Goal: Book appointment/travel/reservation

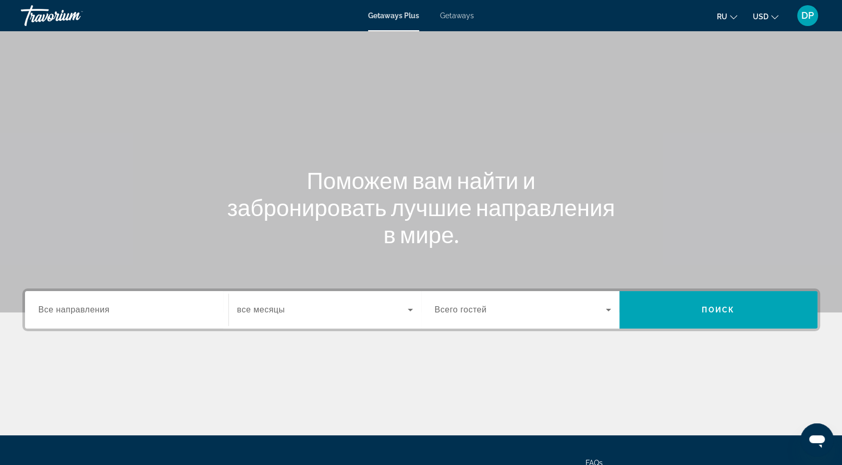
click at [466, 20] on span "Getaways" at bounding box center [457, 15] width 34 height 8
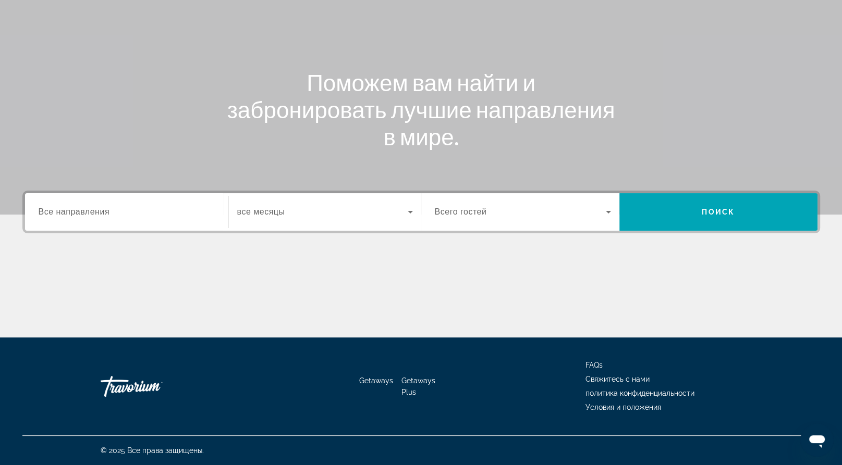
scroll to position [30, 0]
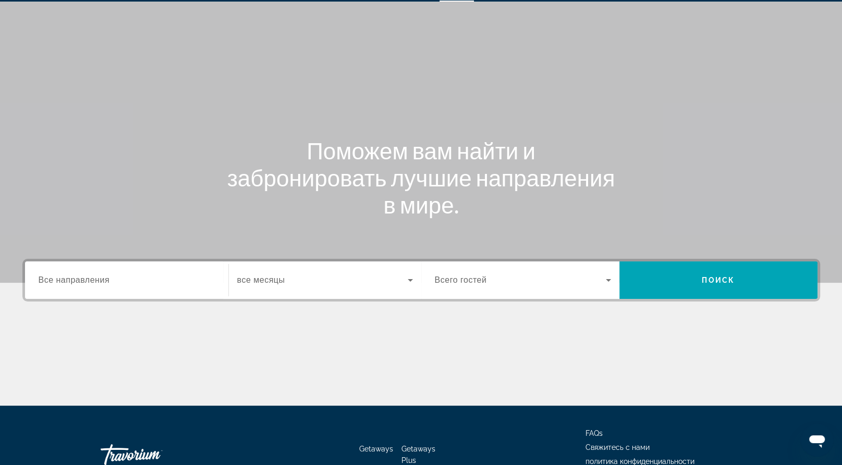
click at [104, 285] on span "Все направления" at bounding box center [74, 280] width 71 height 9
click at [104, 287] on input "Destination Все направления" at bounding box center [127, 281] width 176 height 13
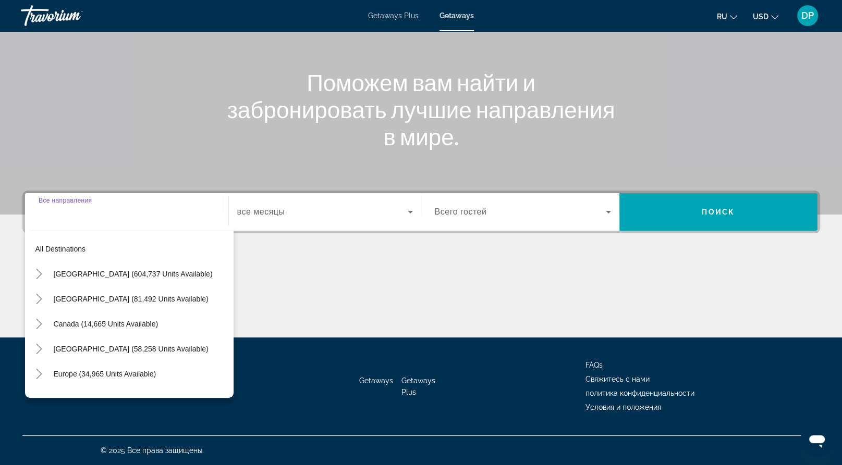
scroll to position [238, 0]
click at [346, 260] on div "Main content" at bounding box center [420, 299] width 797 height 78
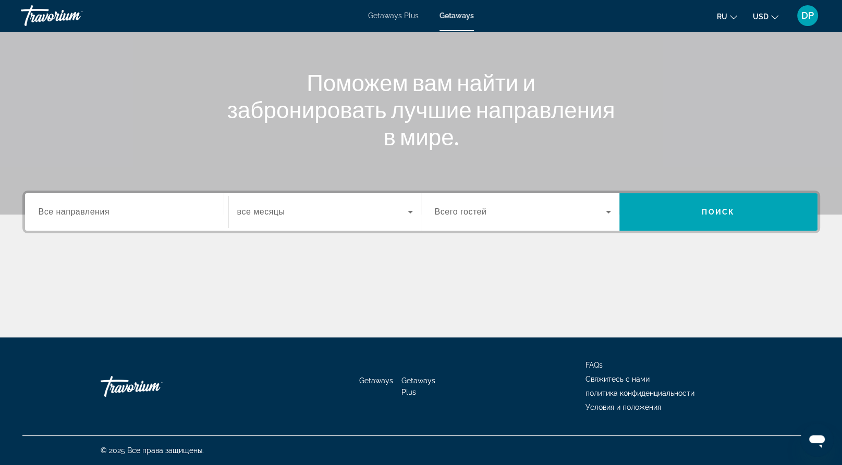
click at [540, 206] on span "Search widget" at bounding box center [520, 212] width 171 height 13
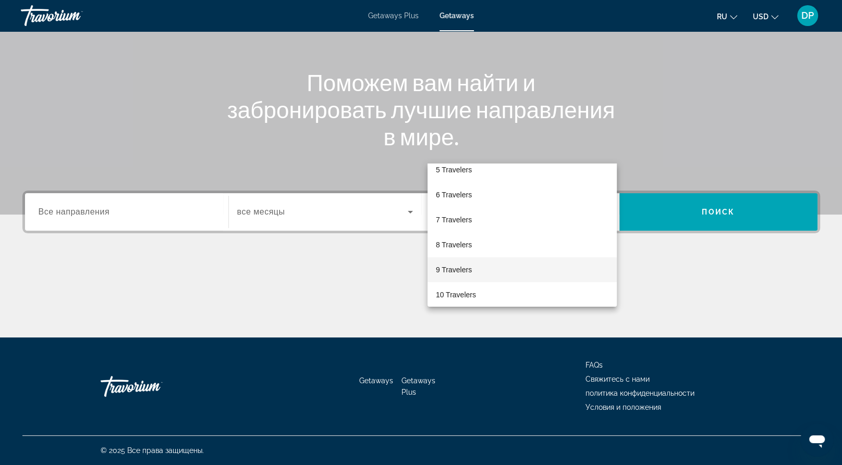
scroll to position [115, 0]
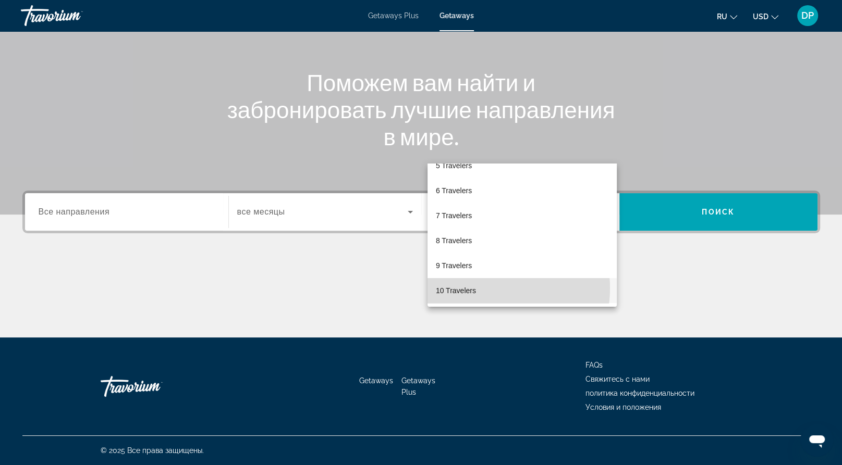
click at [476, 288] on span "10 Travelers" at bounding box center [456, 291] width 40 height 13
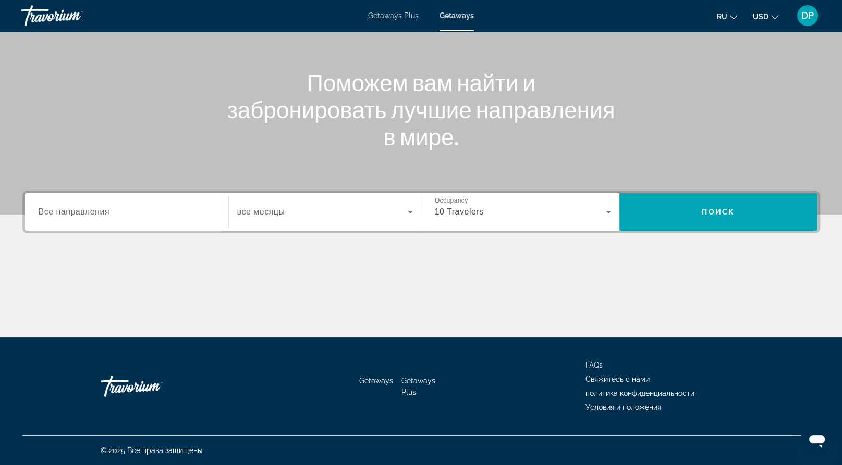
click at [110, 207] on span "Все направления" at bounding box center [74, 211] width 71 height 9
click at [121, 206] on input "Destination Все направления" at bounding box center [127, 212] width 176 height 13
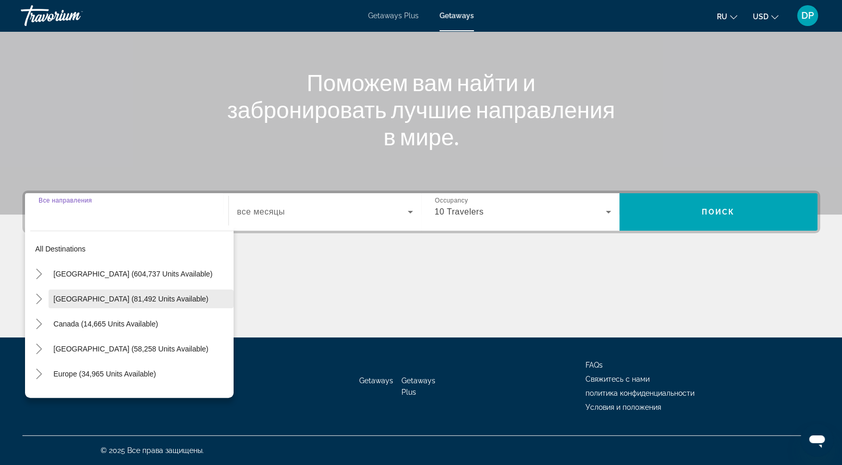
click at [74, 295] on span "[GEOGRAPHIC_DATA] (81,492 units available)" at bounding box center [131, 299] width 155 height 8
type input "**********"
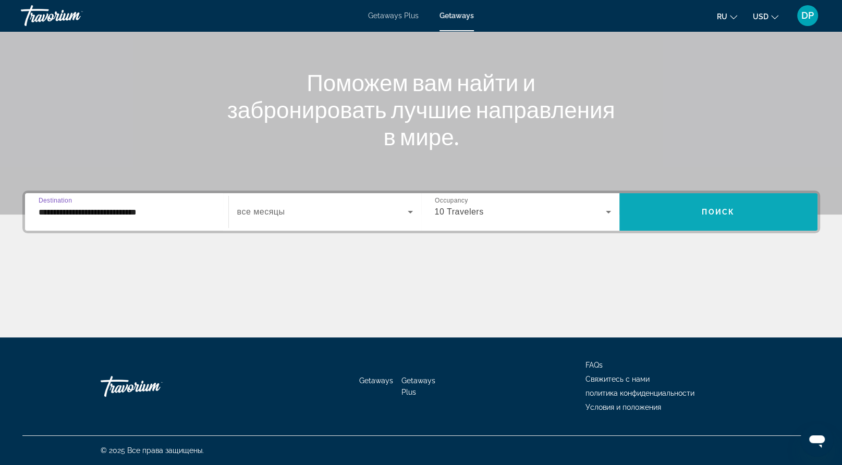
click at [715, 208] on span "Поиск" at bounding box center [717, 212] width 33 height 8
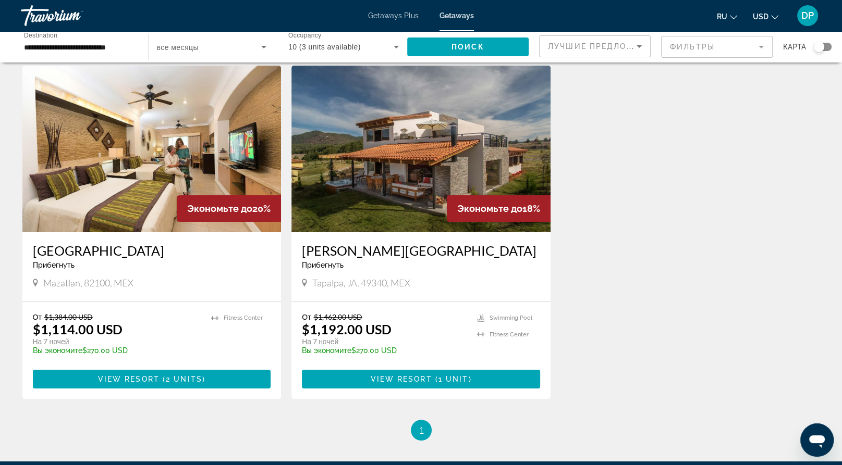
scroll to position [52, 0]
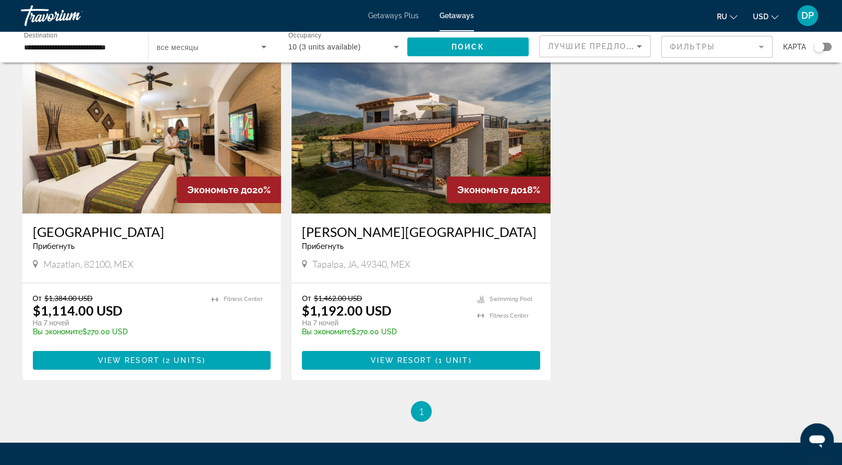
click at [135, 213] on img "Main content" at bounding box center [151, 130] width 259 height 167
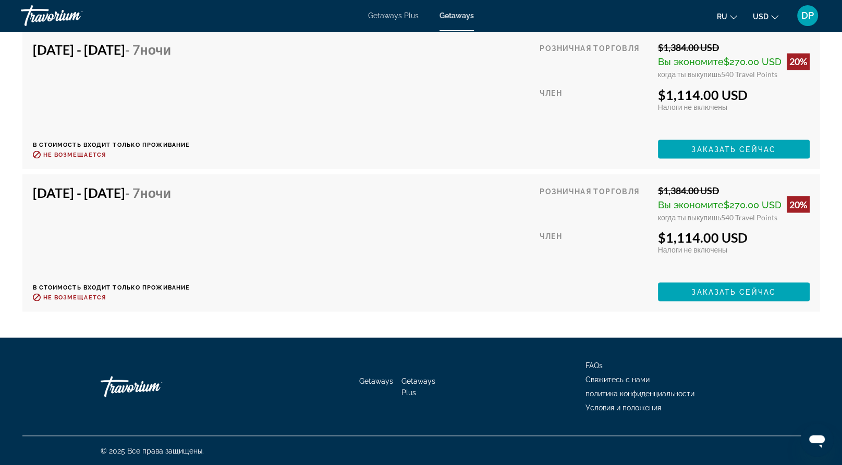
scroll to position [2032, 0]
click at [701, 153] on span "Заказать сейчас" at bounding box center [733, 149] width 84 height 8
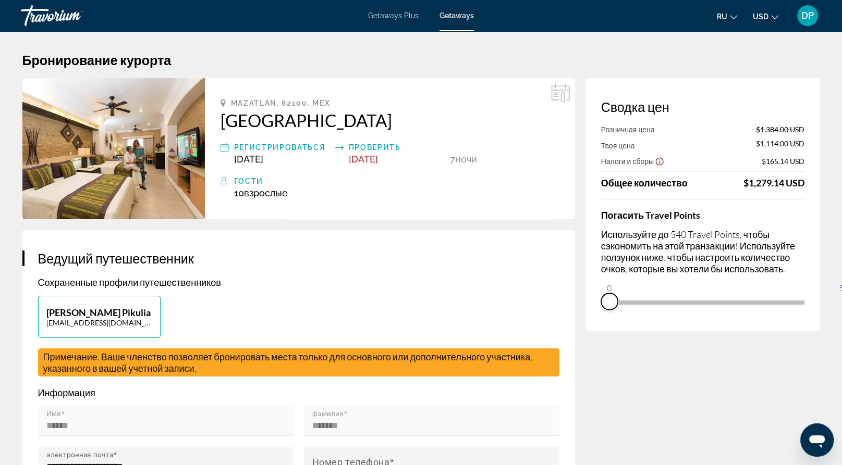
drag, startPoint x: 788, startPoint y: 390, endPoint x: 515, endPoint y: 368, distance: 273.9
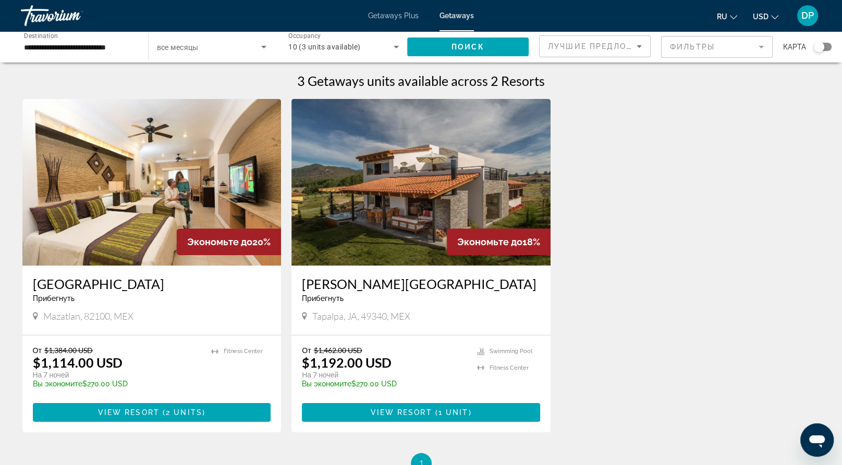
click at [390, 53] on icon "Search widget" at bounding box center [396, 47] width 13 height 13
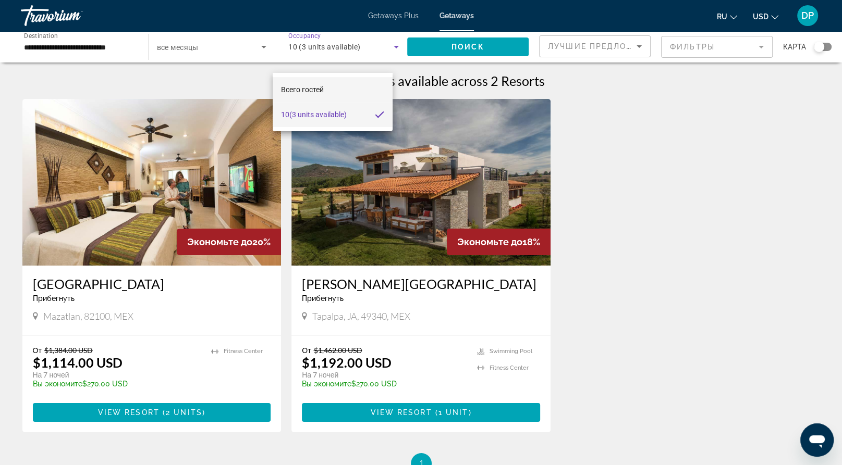
click at [335, 87] on mat-option "Всего гостей" at bounding box center [333, 89] width 120 height 25
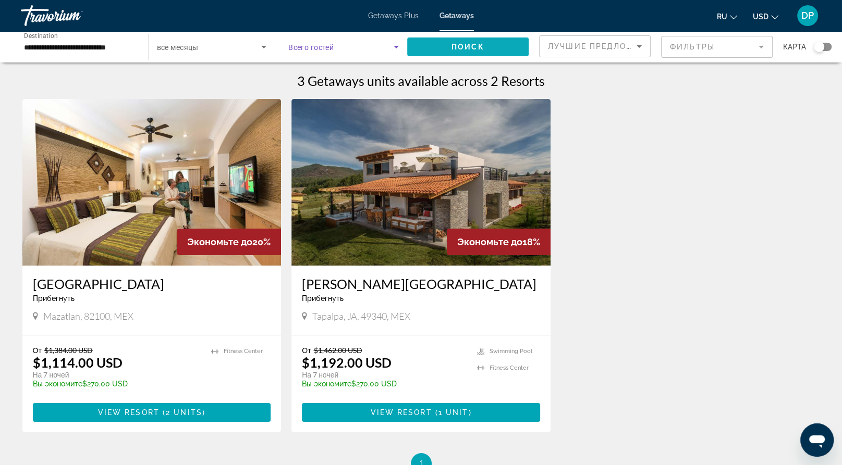
click at [455, 51] on span "Поиск" at bounding box center [467, 47] width 33 height 8
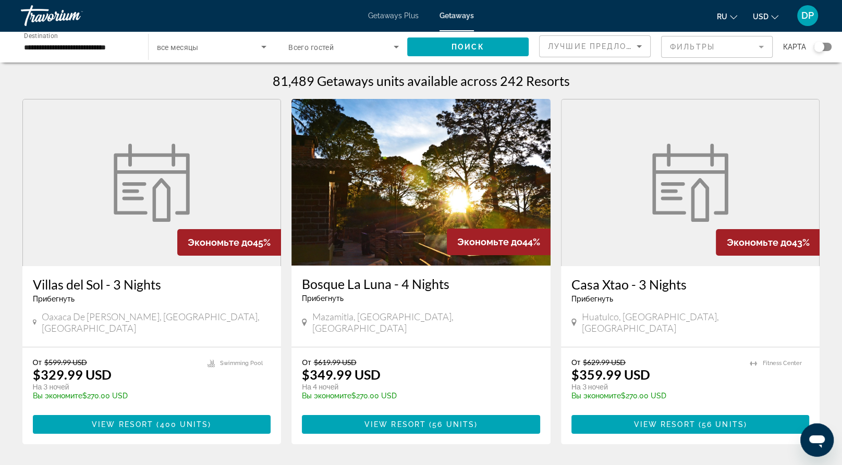
click at [357, 53] on span "Search widget" at bounding box center [340, 47] width 105 height 13
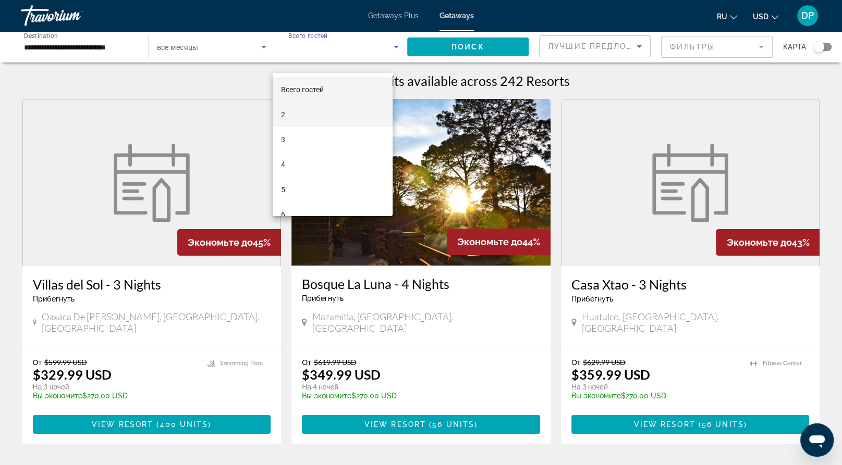
click at [316, 116] on mat-option "2" at bounding box center [333, 114] width 120 height 25
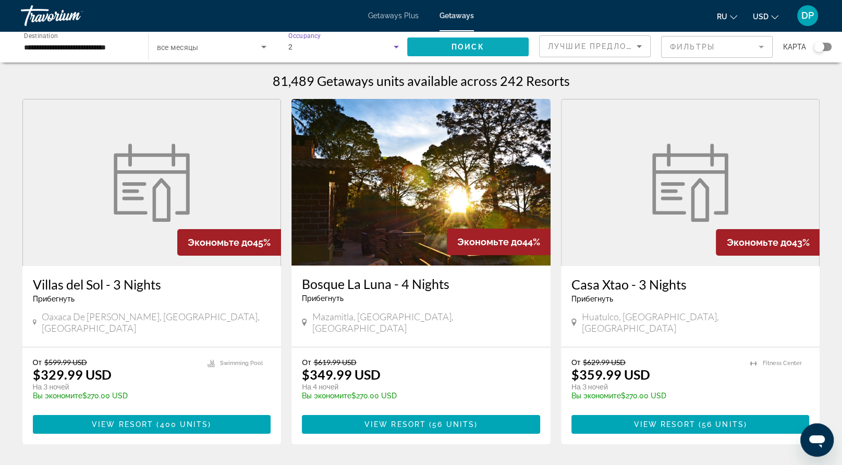
click at [457, 51] on span "Поиск" at bounding box center [467, 47] width 33 height 8
click at [219, 61] on div "Search widget" at bounding box center [212, 46] width 110 height 29
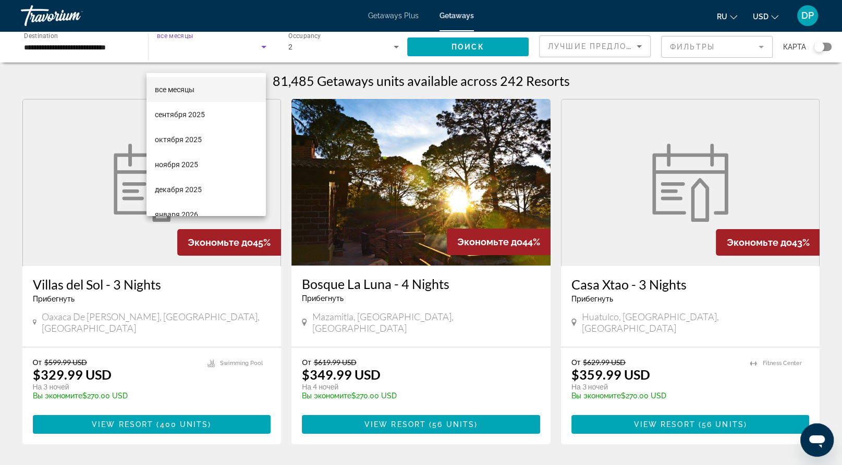
click at [14, 217] on div at bounding box center [421, 232] width 842 height 465
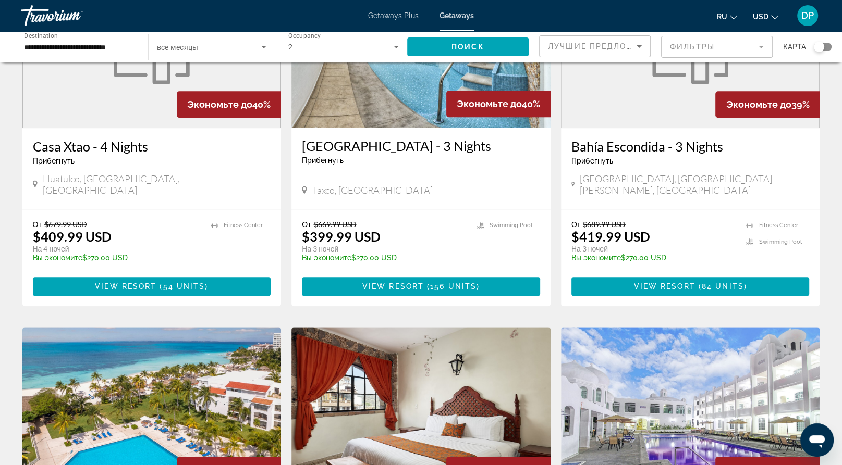
click at [816, 52] on div "Search widget" at bounding box center [818, 47] width 10 height 10
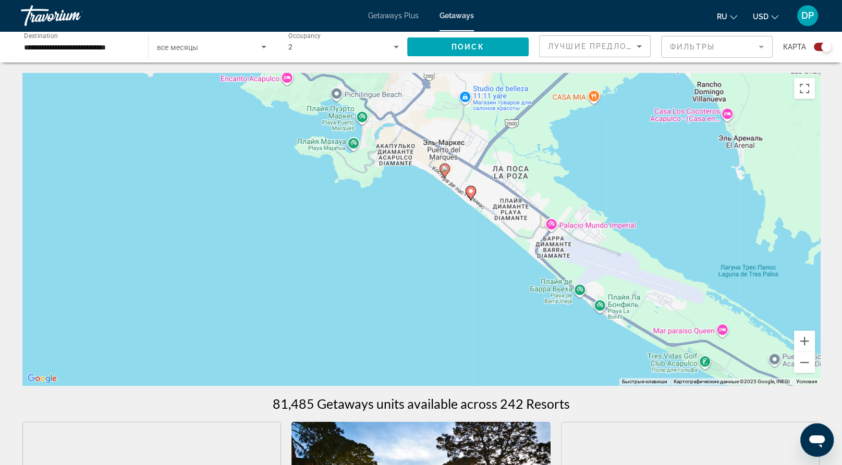
click at [57, 54] on input "**********" at bounding box center [79, 47] width 110 height 13
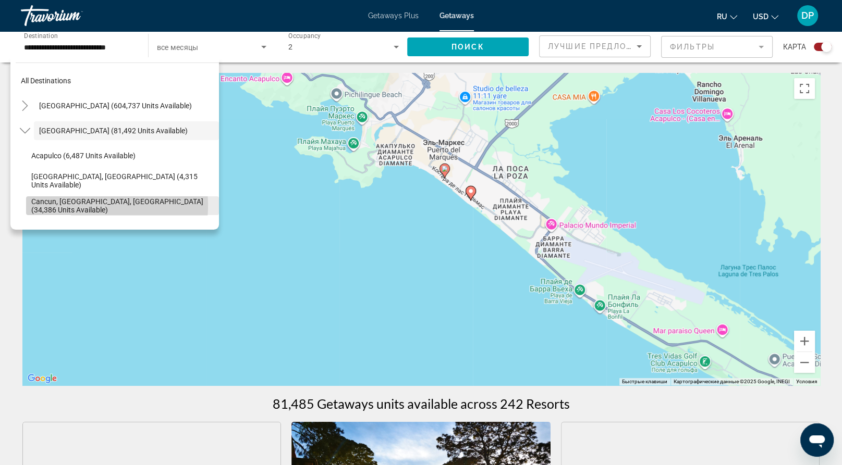
click at [79, 214] on span "Cancun, [GEOGRAPHIC_DATA], [GEOGRAPHIC_DATA] (34,386 units available)" at bounding box center [122, 205] width 182 height 17
type input "**********"
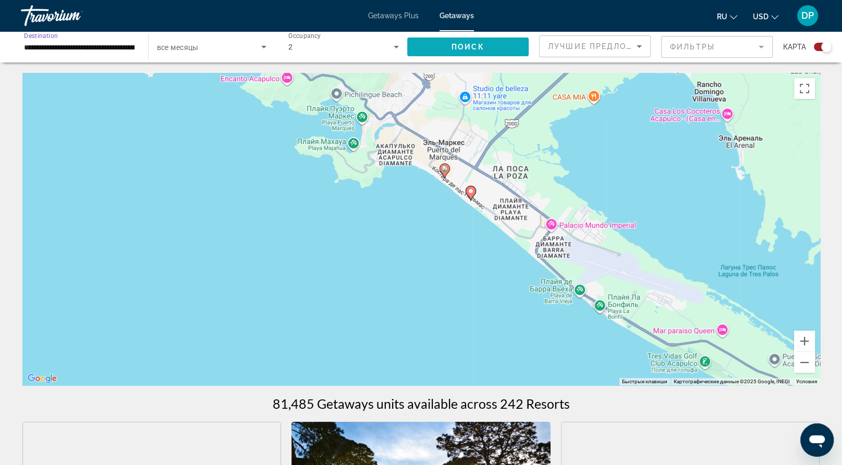
click at [470, 59] on span "Search widget" at bounding box center [468, 46] width 122 height 25
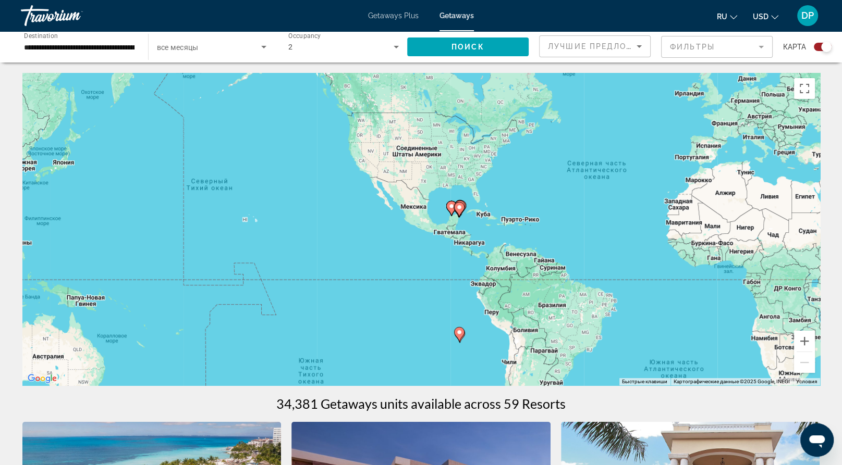
click at [456, 372] on div "Чтобы активировать перетаскивание с помощью клавиатуры, нажмите Alt + Ввод. Пос…" at bounding box center [420, 229] width 797 height 313
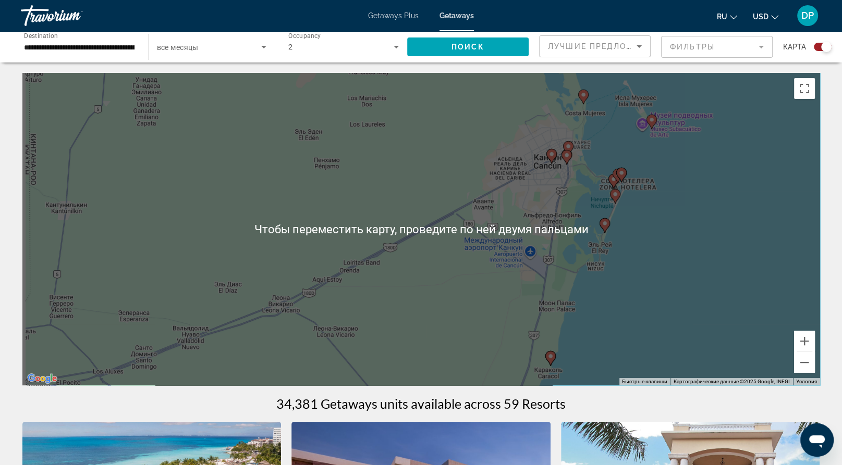
click at [624, 176] on image "Main content" at bounding box center [621, 173] width 6 height 6
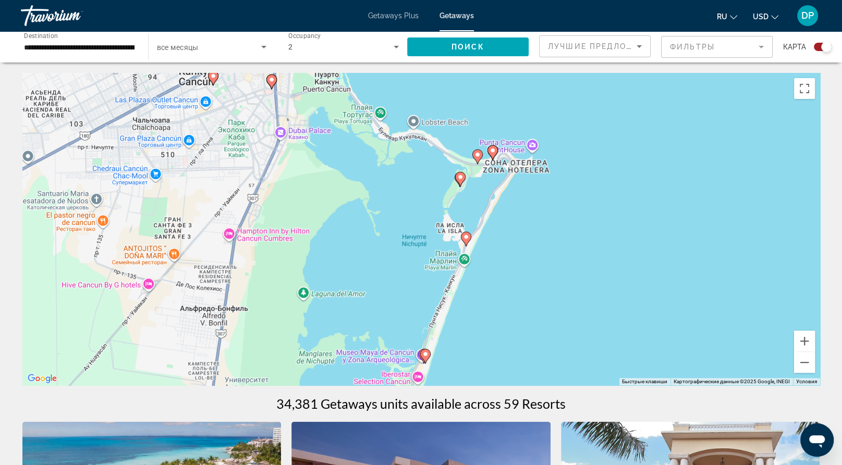
click at [465, 246] on icon "Main content" at bounding box center [465, 239] width 9 height 14
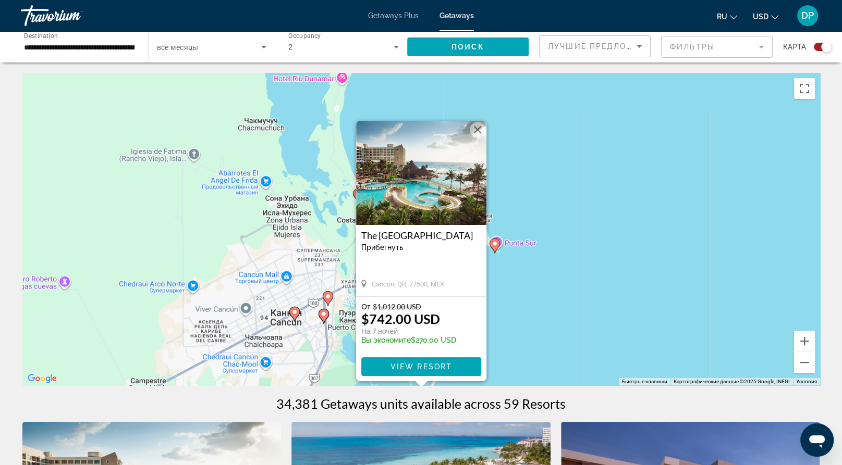
click at [436, 187] on img "Main content" at bounding box center [421, 173] width 130 height 104
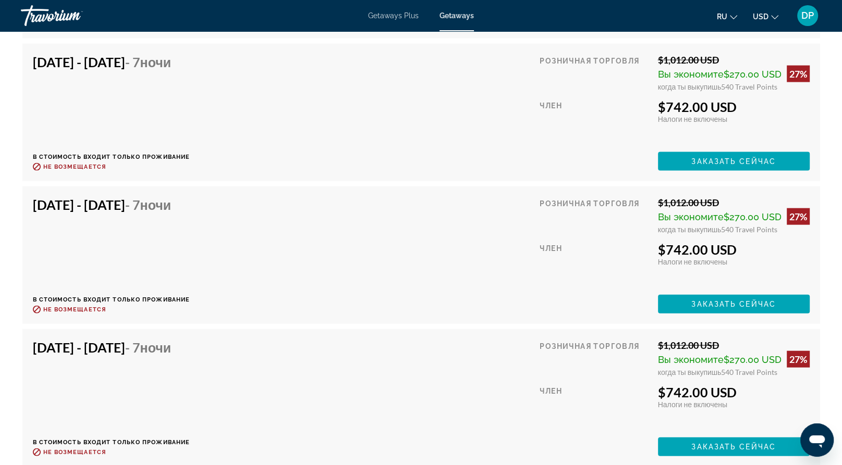
scroll to position [2189, 0]
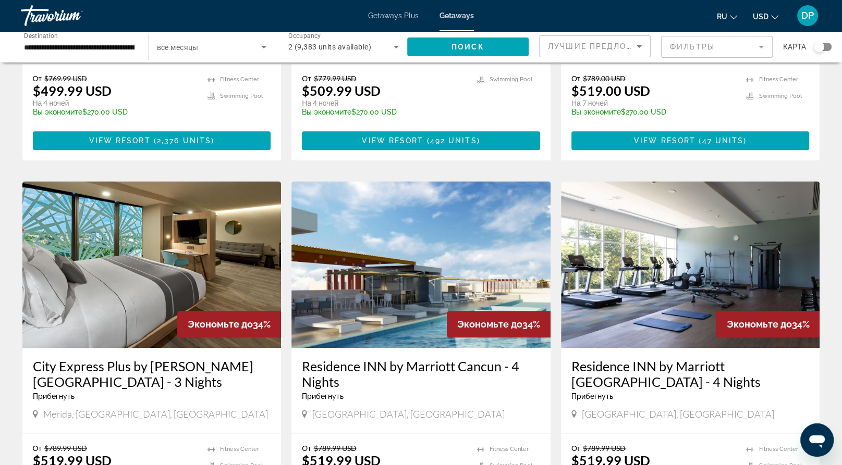
scroll to position [1042, 0]
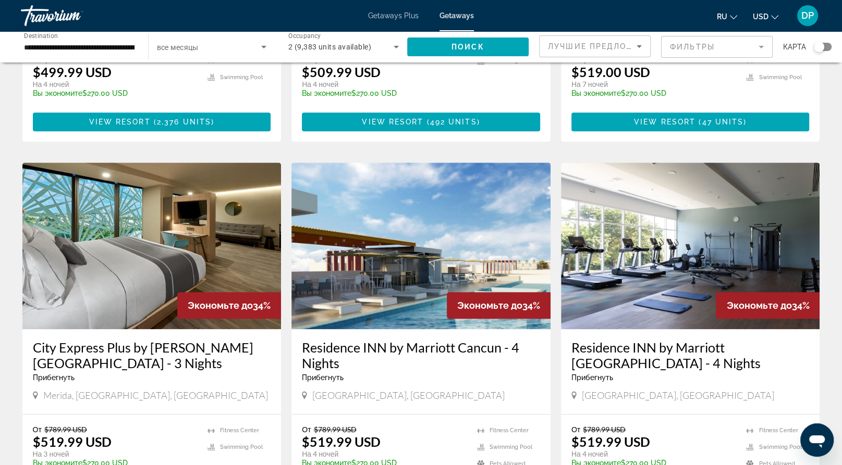
click at [828, 51] on div "Search widget" at bounding box center [822, 47] width 18 height 8
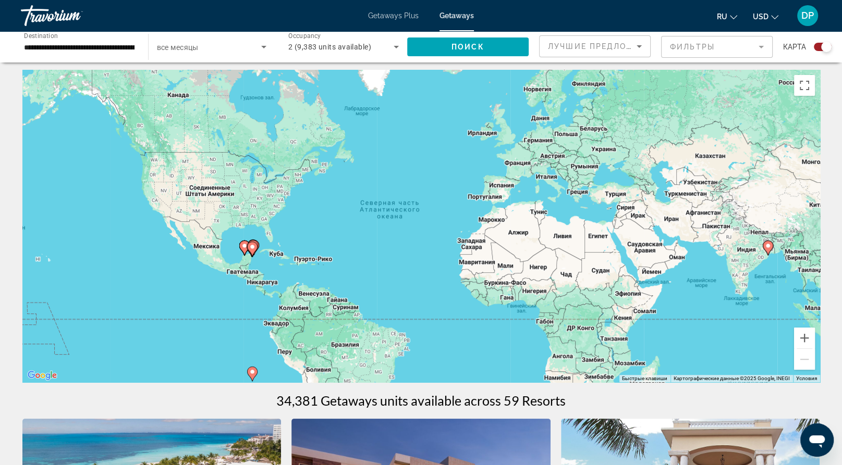
scroll to position [0, 0]
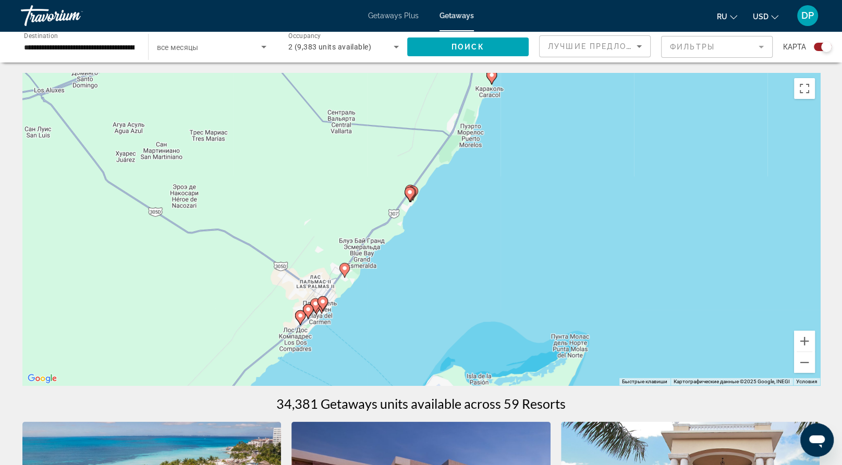
drag, startPoint x: 552, startPoint y: 199, endPoint x: 444, endPoint y: 332, distance: 171.1
click at [448, 327] on div "Чтобы активировать перетаскивание с помощью клавиатуры, нажмите Alt + Ввод. Пос…" at bounding box center [420, 229] width 797 height 313
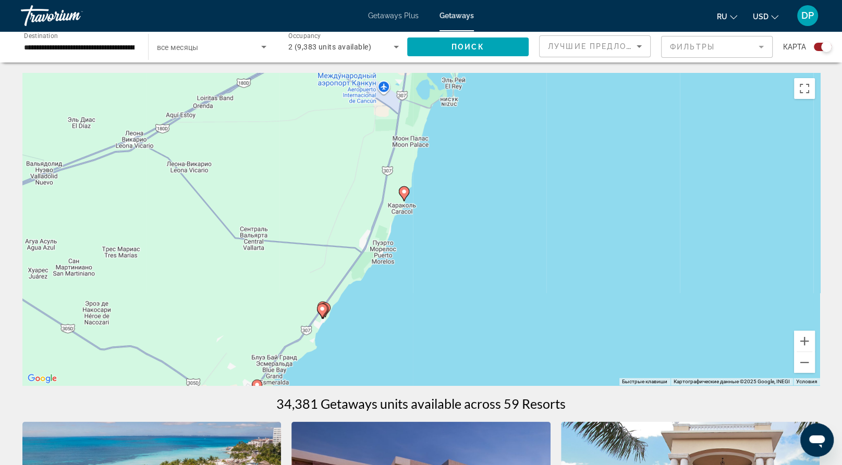
drag, startPoint x: 528, startPoint y: 209, endPoint x: 479, endPoint y: 327, distance: 127.3
click at [481, 318] on div "Чтобы активировать перетаскивание с помощью клавиатуры, нажмите Alt + Ввод. Пос…" at bounding box center [420, 229] width 797 height 313
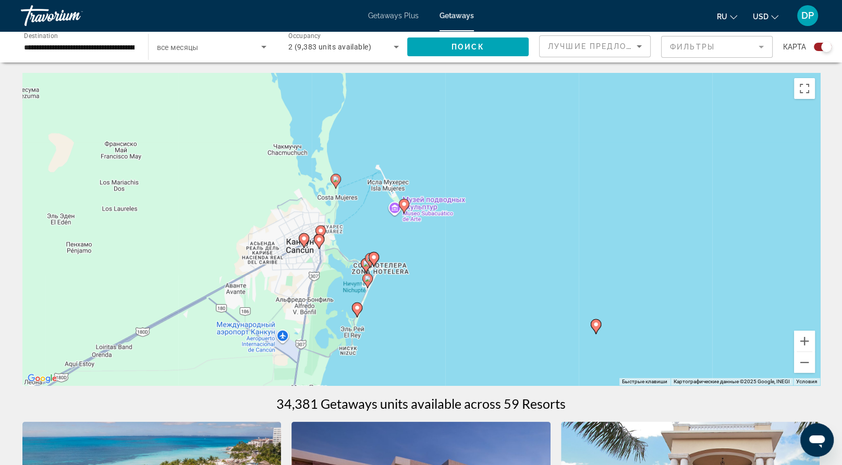
drag, startPoint x: 482, startPoint y: 248, endPoint x: 541, endPoint y: 152, distance: 113.2
click at [541, 152] on div "Чтобы активировать перетаскивание с помощью клавиатуры, нажмите Alt + Ввод. Пос…" at bounding box center [420, 229] width 797 height 313
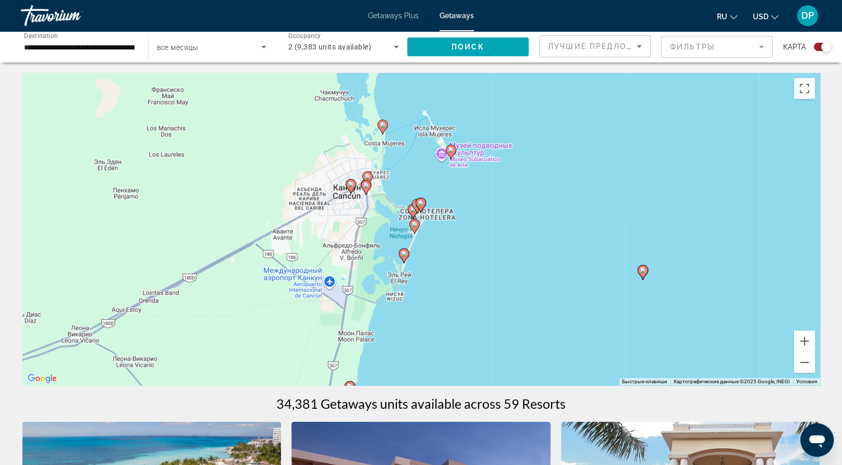
click at [451, 153] on image "Main content" at bounding box center [451, 150] width 6 height 6
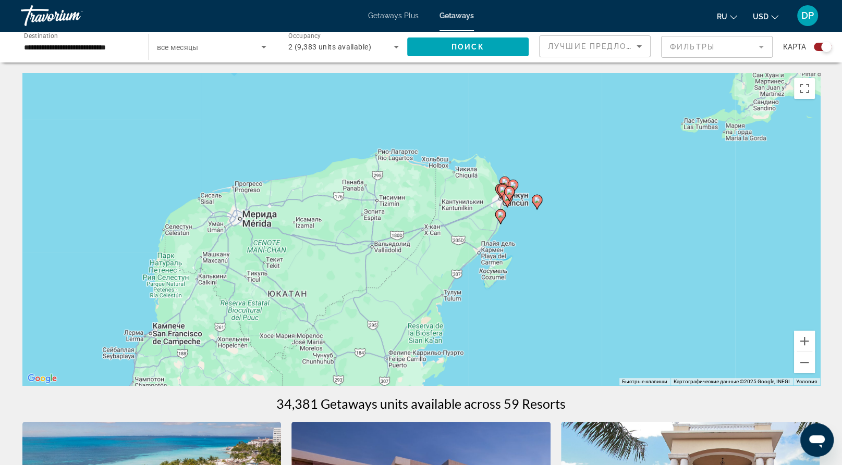
click at [536, 203] on image "Main content" at bounding box center [537, 200] width 6 height 6
type input "**********"
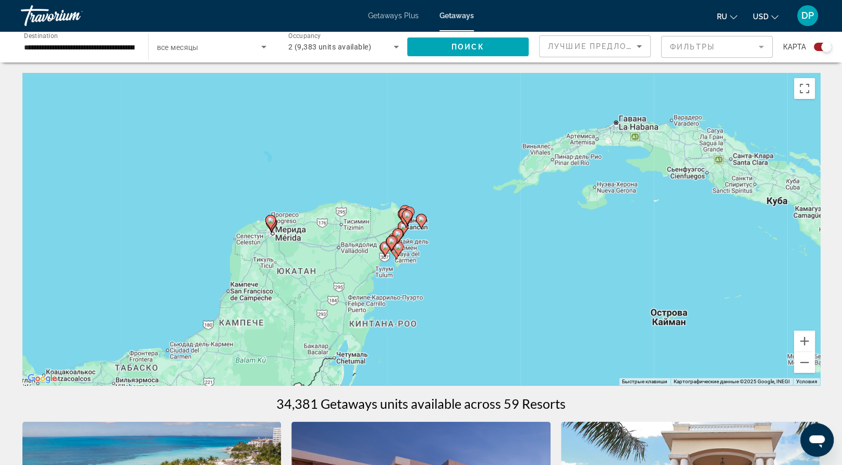
click at [418, 223] on image "Main content" at bounding box center [421, 219] width 6 height 6
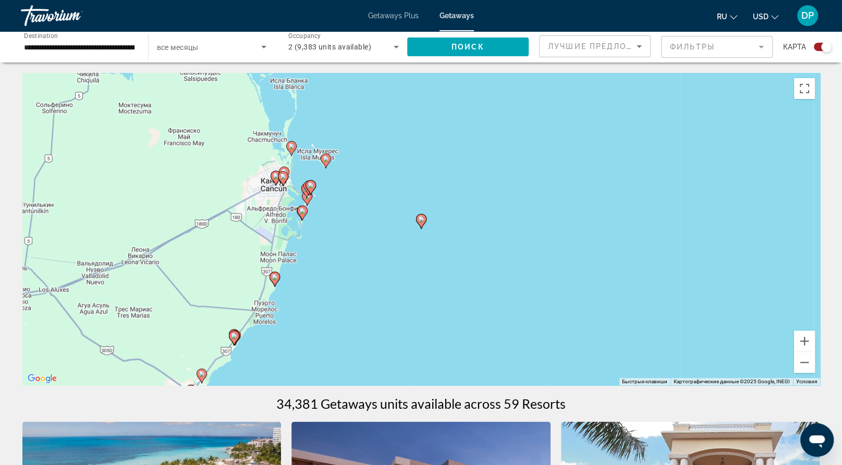
click at [312, 194] on icon "Main content" at bounding box center [309, 188] width 9 height 14
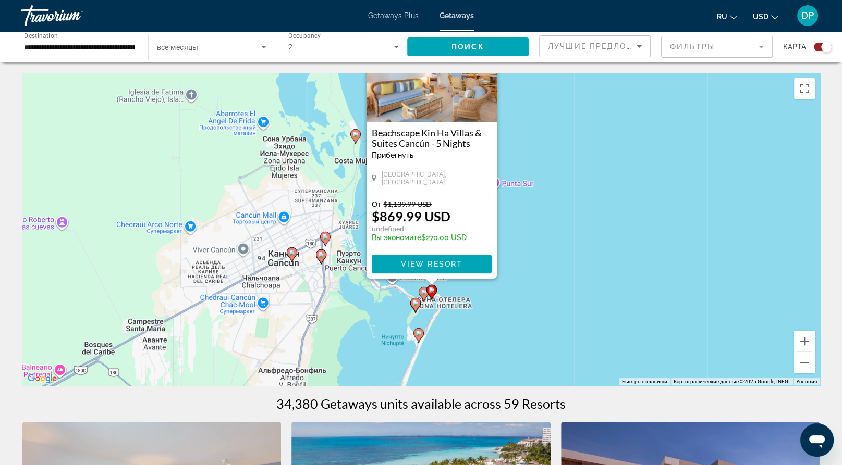
drag, startPoint x: 531, startPoint y: 335, endPoint x: 542, endPoint y: 229, distance: 105.9
click at [542, 229] on div "Чтобы активировать перетаскивание с помощью клавиатуры, нажмите Alt + Ввод. Пос…" at bounding box center [420, 229] width 797 height 313
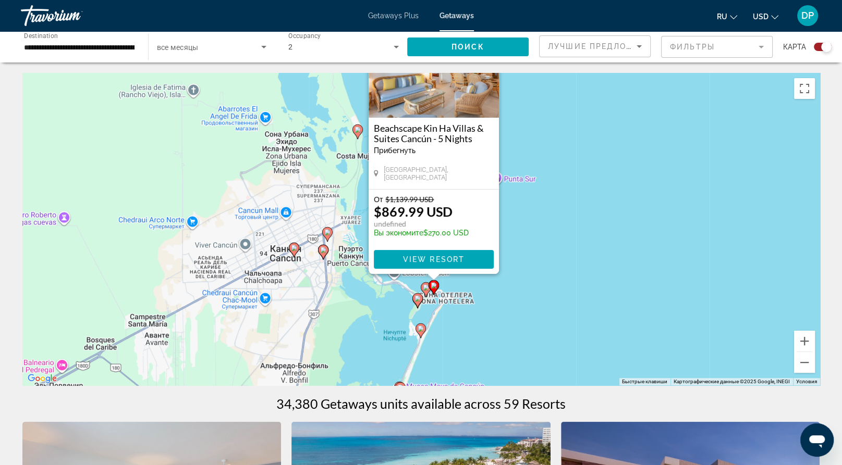
click at [425, 291] on image "Main content" at bounding box center [426, 288] width 6 height 6
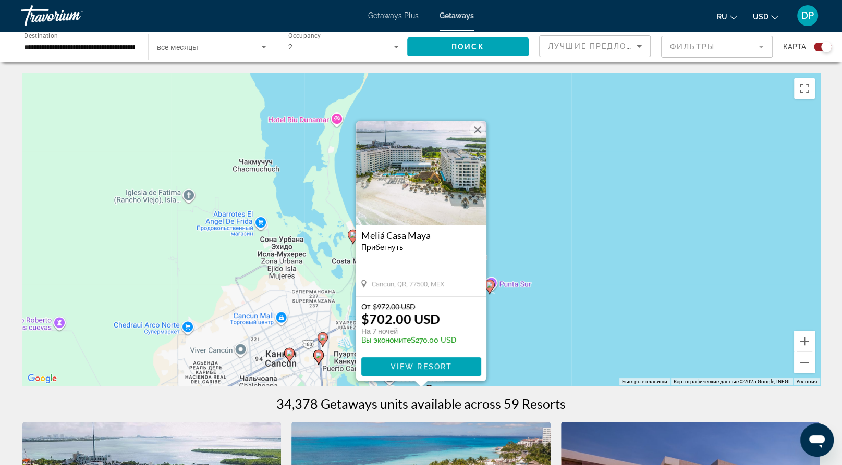
click at [439, 181] on img "Main content" at bounding box center [421, 173] width 130 height 104
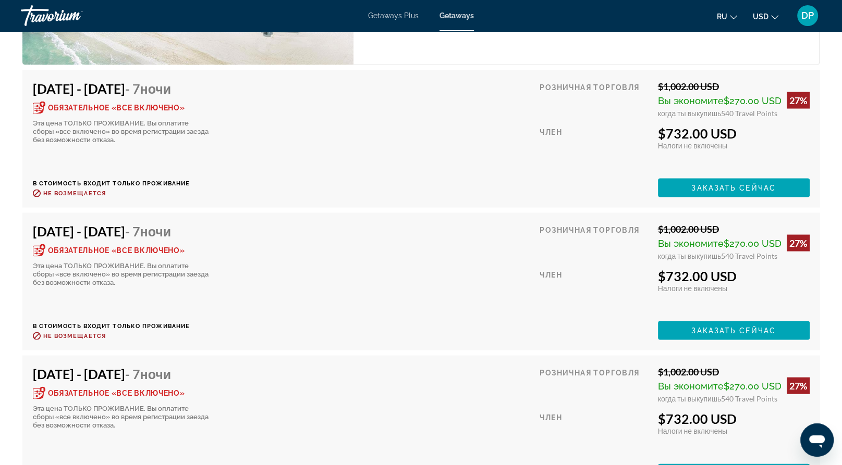
scroll to position [1980, 0]
